Goal: Task Accomplishment & Management: Manage account settings

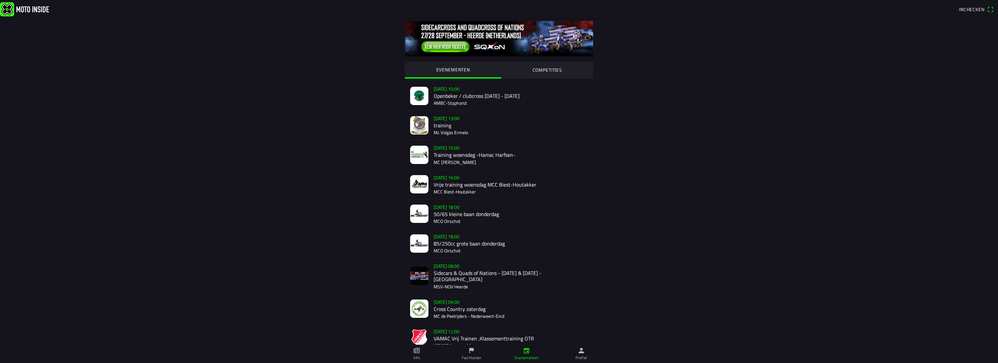
click at [581, 356] on ion-label "Profiel" at bounding box center [582, 357] width 12 height 6
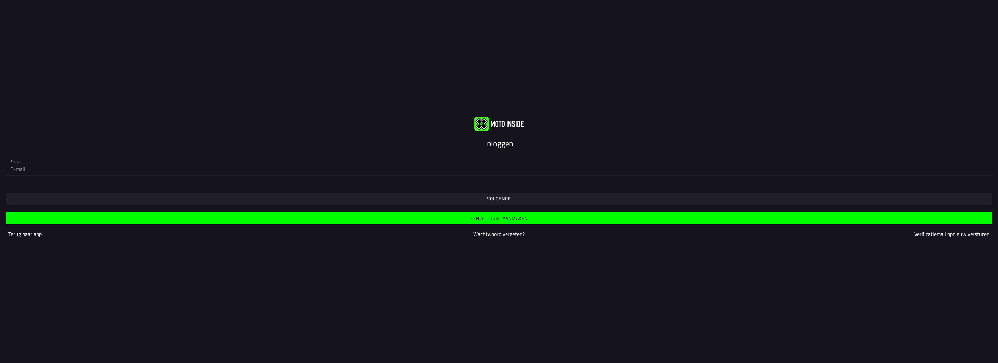
click at [465, 175] on input "email" at bounding box center [499, 168] width 978 height 13
click at [462, 170] on input "email" at bounding box center [499, 168] width 978 height 13
type input "[EMAIL_ADDRESS][DOMAIN_NAME]"
click at [577, 197] on span "Volgende" at bounding box center [499, 199] width 977 height 12
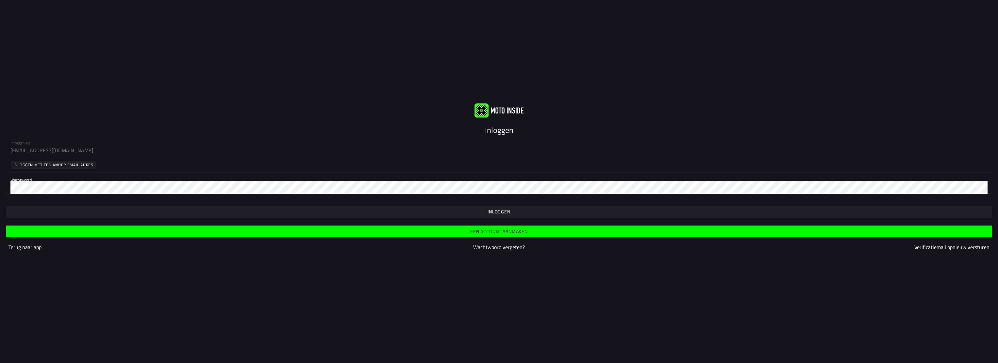
click at [554, 215] on span "button" at bounding box center [499, 212] width 977 height 12
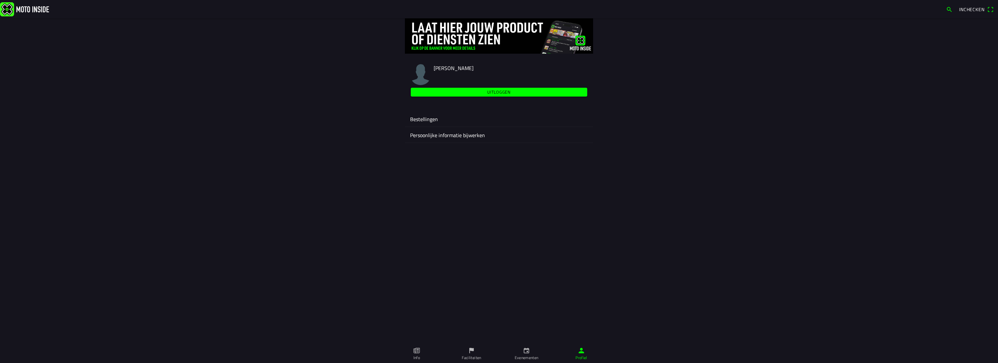
click at [419, 119] on ion-label "Bestellingen" at bounding box center [499, 119] width 178 height 8
